Goal: Complete application form: Complete application form

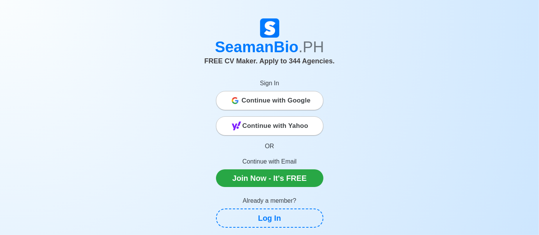
click at [239, 93] on div "Continue with Google" at bounding box center [269, 100] width 107 height 15
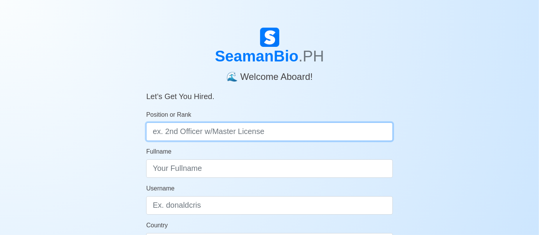
click at [310, 137] on input "Position or Rank" at bounding box center [269, 131] width 247 height 18
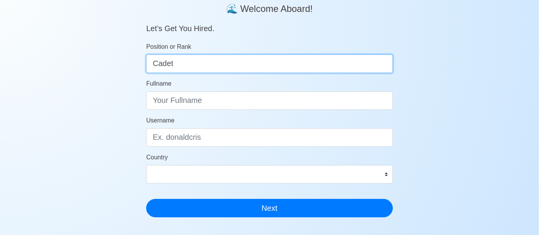
scroll to position [71, 0]
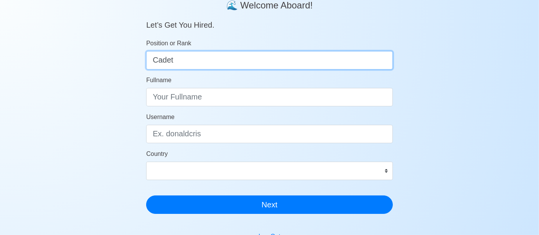
type input "Cadet"
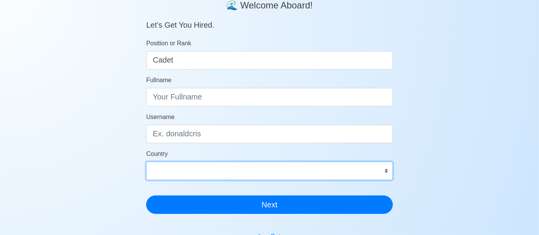
click at [262, 172] on select "Afghanistan Åland Islands Albania Algeria American Samoa Andorra Angola Anguill…" at bounding box center [269, 171] width 247 height 18
select select "PH"
click at [146, 162] on select "Afghanistan Åland Islands Albania Algeria American Samoa Andorra Angola Anguill…" at bounding box center [269, 171] width 247 height 18
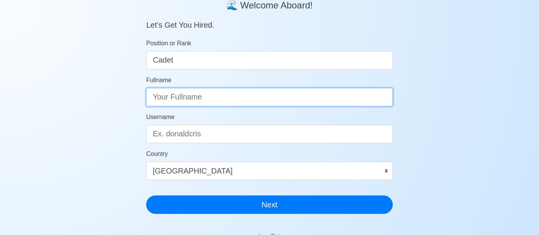
click at [242, 92] on input "Fullname" at bounding box center [269, 97] width 247 height 18
type input "Tupas, Jose Maria Miguel C."
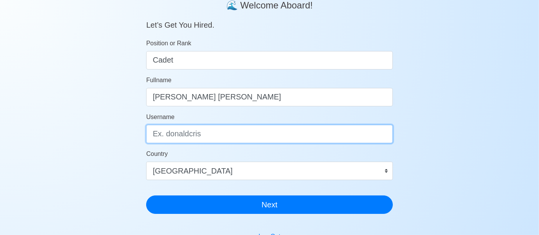
click at [233, 134] on input "Username" at bounding box center [269, 134] width 247 height 18
type input "M"
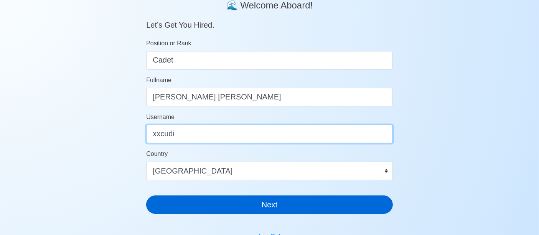
type input "xxcudi"
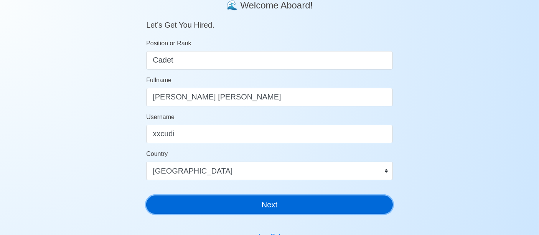
click at [228, 208] on button "Next" at bounding box center [269, 204] width 247 height 18
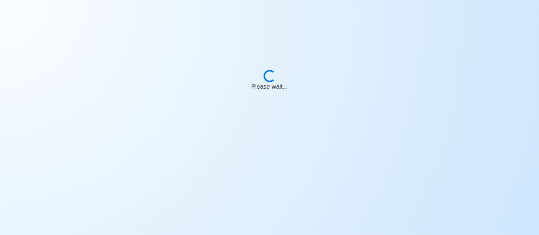
scroll to position [9, 0]
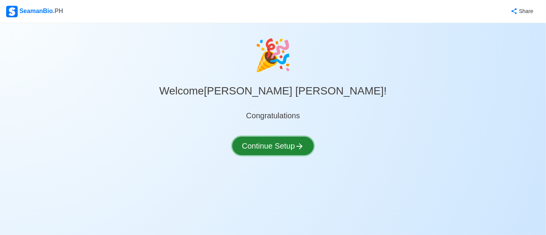
click at [255, 150] on button "Continue Setup" at bounding box center [272, 146] width 81 height 18
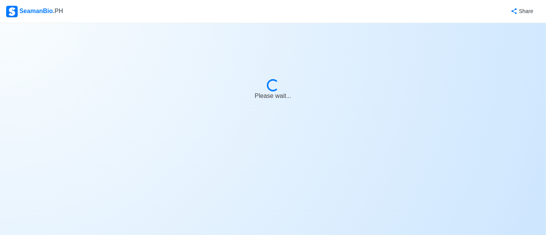
select select "Visible for Hiring"
select select "PH"
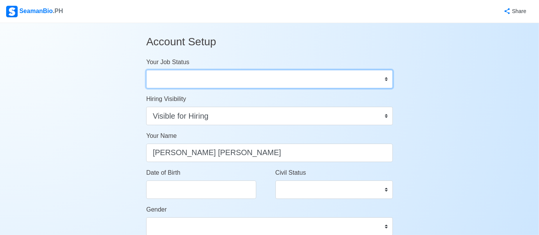
click at [221, 80] on select "Onboard Actively Looking for Job Not Looking for Job" at bounding box center [269, 79] width 247 height 18
select select "Actively Looking for Job"
click at [146, 70] on select "Onboard Actively Looking for Job Not Looking for Job" at bounding box center [269, 79] width 247 height 18
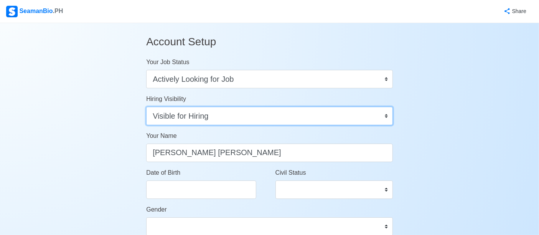
click at [223, 118] on select "Visible for Hiring Not Visible for Hiring" at bounding box center [269, 116] width 247 height 18
click at [146, 107] on select "Visible for Hiring Not Visible for Hiring" at bounding box center [269, 116] width 247 height 18
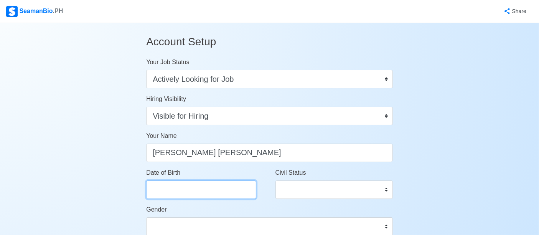
click at [226, 195] on input "Date of Birth" at bounding box center [201, 189] width 110 height 18
select select "****"
select select "*******"
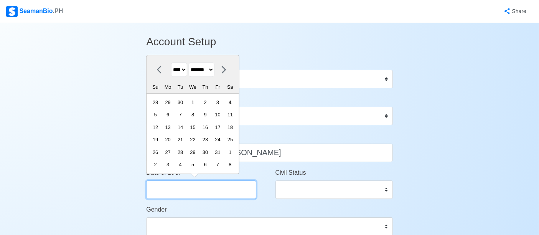
scroll to position [7, 0]
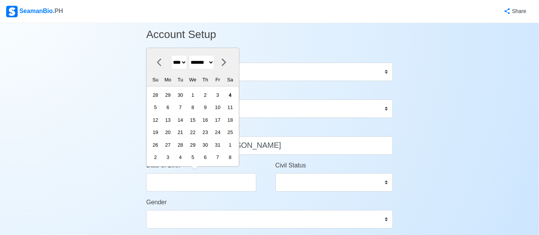
click at [180, 59] on select "**** **** **** **** **** **** **** **** **** **** **** **** **** **** **** ****…" at bounding box center [179, 62] width 16 height 15
select select "****"
click at [171, 55] on select "**** **** **** **** **** **** **** **** **** **** **** **** **** **** **** ****…" at bounding box center [179, 62] width 16 height 15
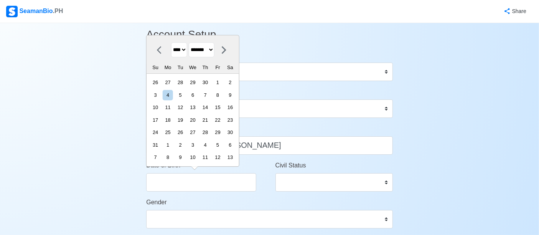
click at [203, 49] on select "******* ******** ***** ***** *** **** **** ****** ********* ******* ******** **…" at bounding box center [202, 49] width 26 height 15
select select "****"
click at [192, 55] on select "******* ******** ***** ***** *** **** **** ****** ********* ******* ******** **…" at bounding box center [202, 49] width 26 height 15
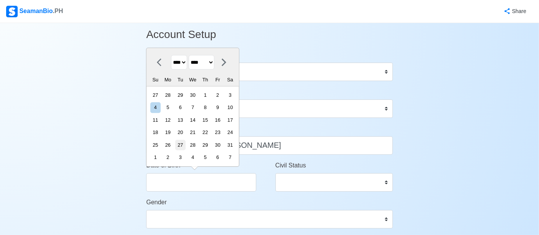
click at [185, 142] on div "27" at bounding box center [180, 145] width 10 height 10
type input "07/27/2004"
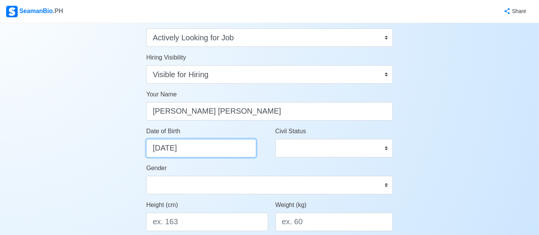
scroll to position [46, 0]
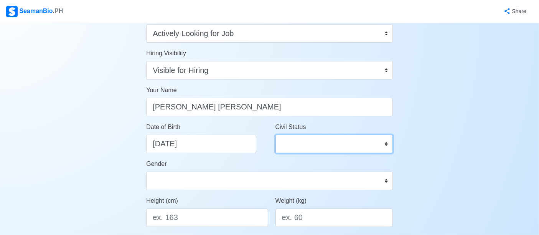
click at [288, 140] on select "Single Married Widowed Separated" at bounding box center [333, 144] width 117 height 18
select select "Single"
click at [275, 135] on select "Single Married Widowed Separated" at bounding box center [333, 144] width 117 height 18
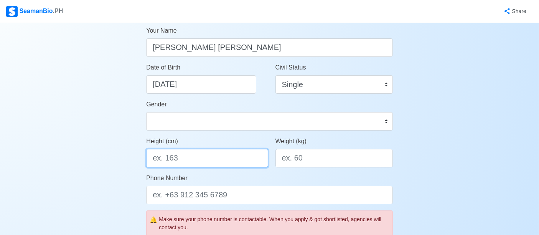
click at [211, 158] on input "Height (cm)" at bounding box center [207, 158] width 122 height 18
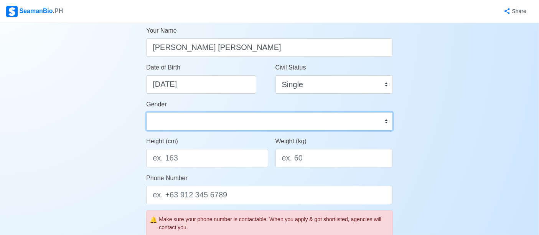
click at [218, 124] on select "Male Female" at bounding box center [269, 121] width 247 height 18
select select "Male"
click at [146, 112] on select "Male Female" at bounding box center [269, 121] width 247 height 18
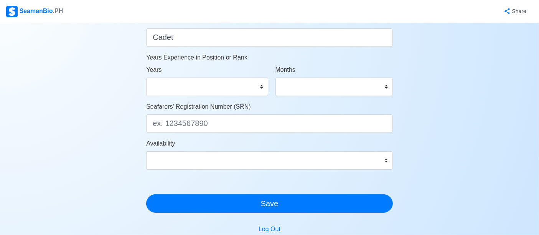
scroll to position [406, 0]
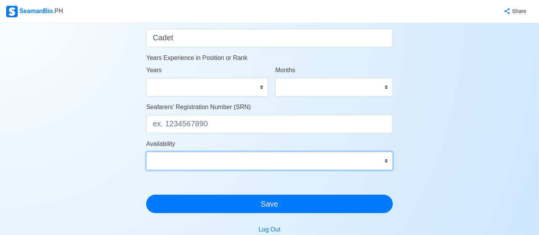
click at [222, 159] on select "Immediate Nov 2025 Dec 2025 Jan 2026 Feb 2026 Mar 2026 Apr 2026 May 2026 Jun 20…" at bounding box center [269, 161] width 247 height 18
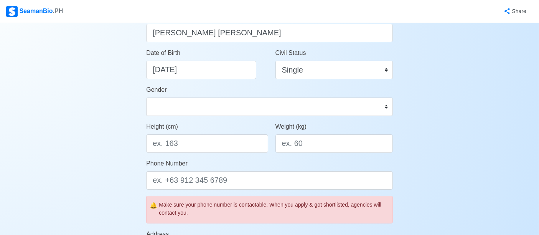
scroll to position [0, 0]
